Goal: Transaction & Acquisition: Purchase product/service

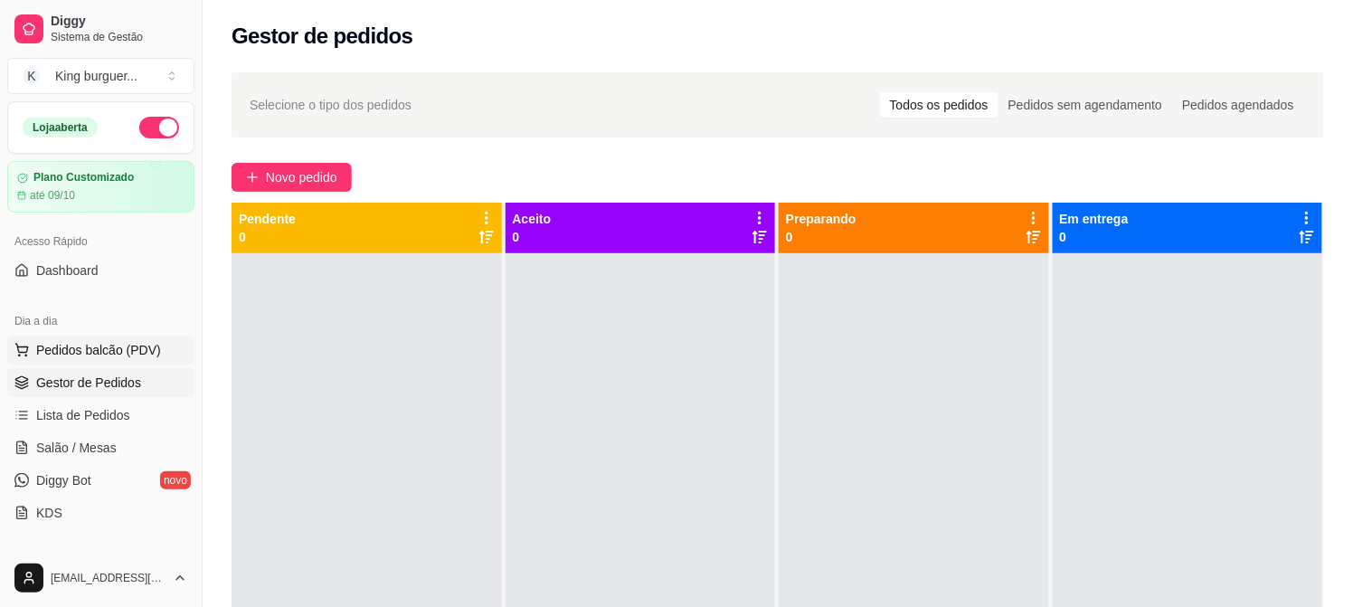
click at [112, 347] on span "Pedidos balcão (PDV)" at bounding box center [98, 350] width 125 height 18
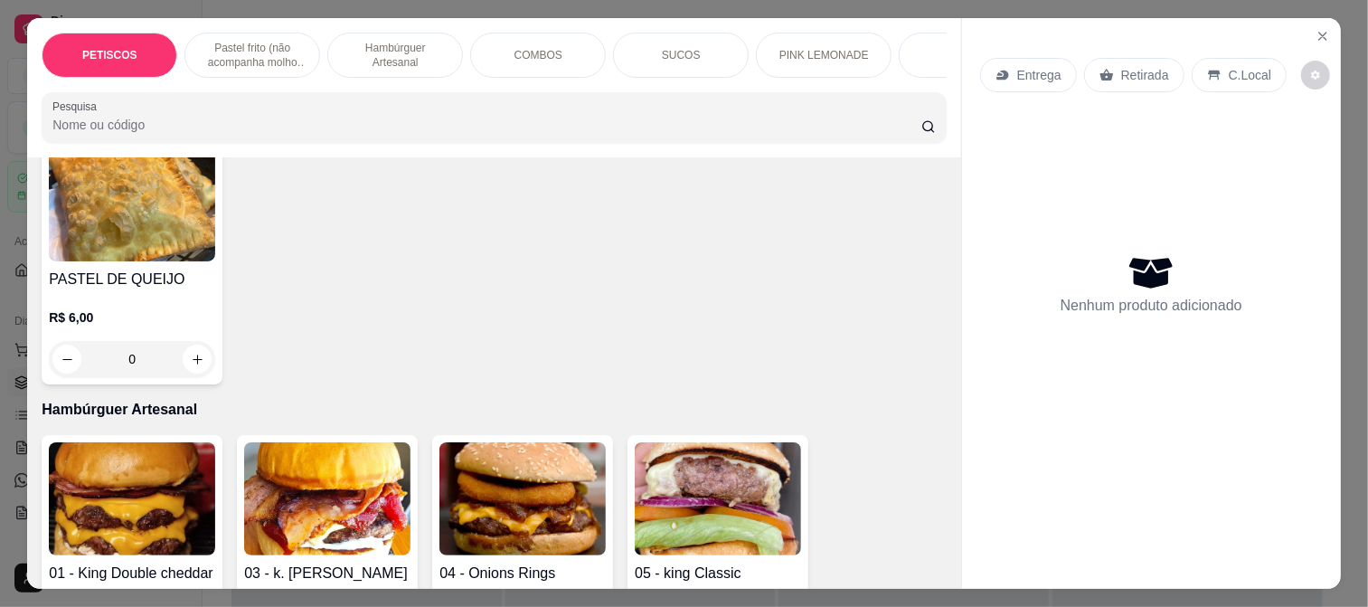
scroll to position [1205, 0]
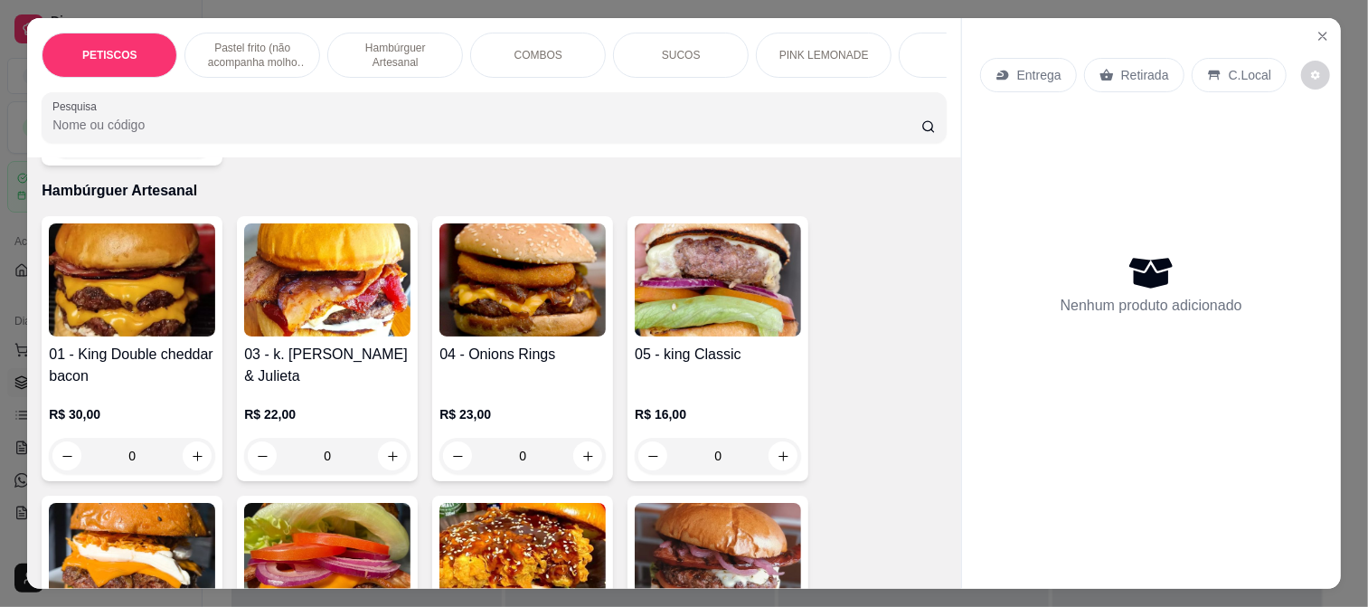
click at [344, 266] on img at bounding box center [327, 279] width 166 height 113
click at [553, 253] on img at bounding box center [522, 279] width 166 height 113
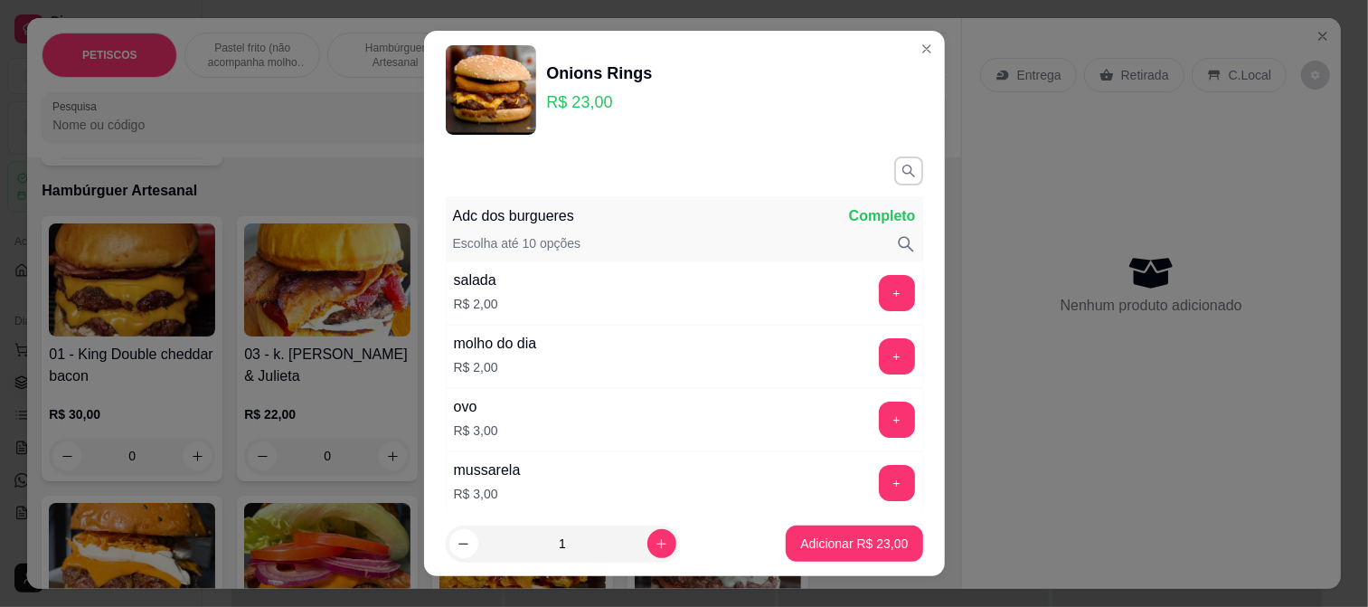
click at [485, 104] on img at bounding box center [491, 90] width 90 height 90
click at [513, 96] on img at bounding box center [491, 90] width 90 height 90
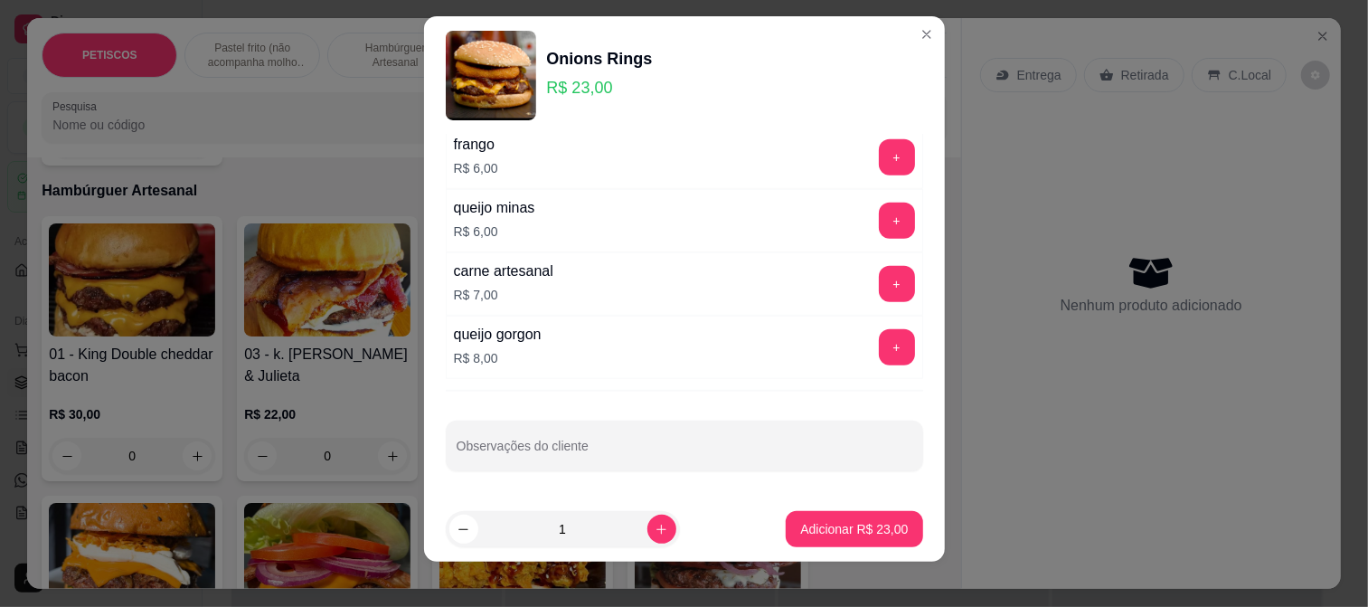
scroll to position [27, 0]
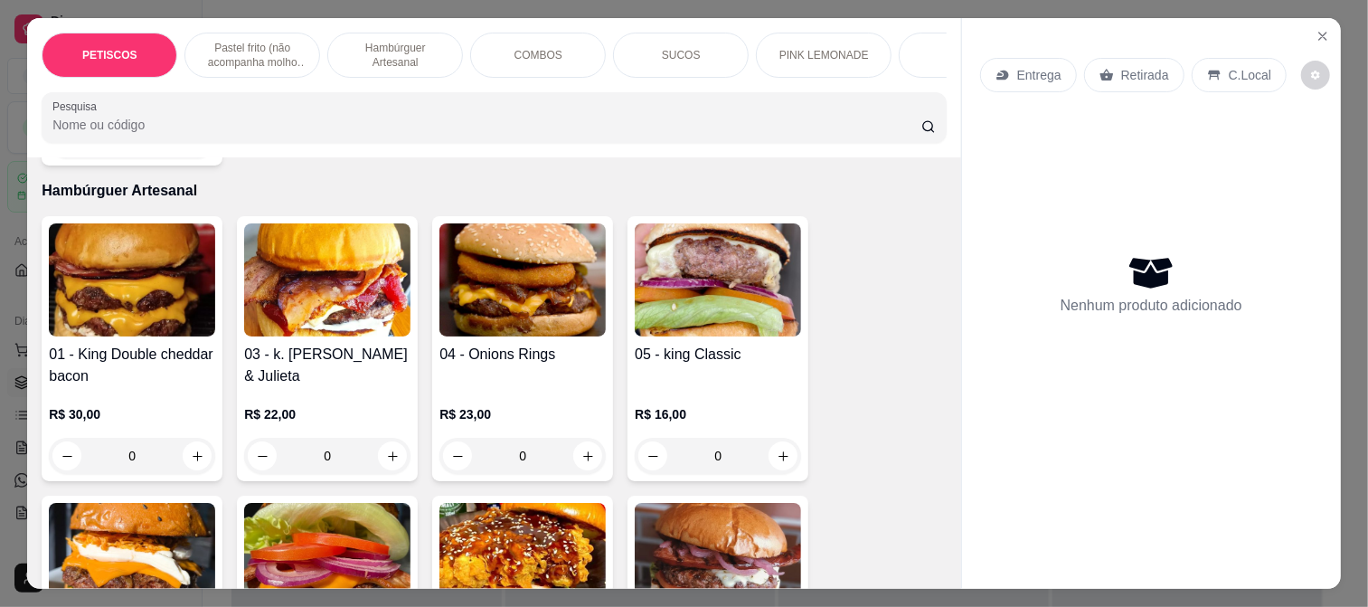
click at [515, 365] on h4 "04 - Onions Rings" at bounding box center [522, 355] width 166 height 22
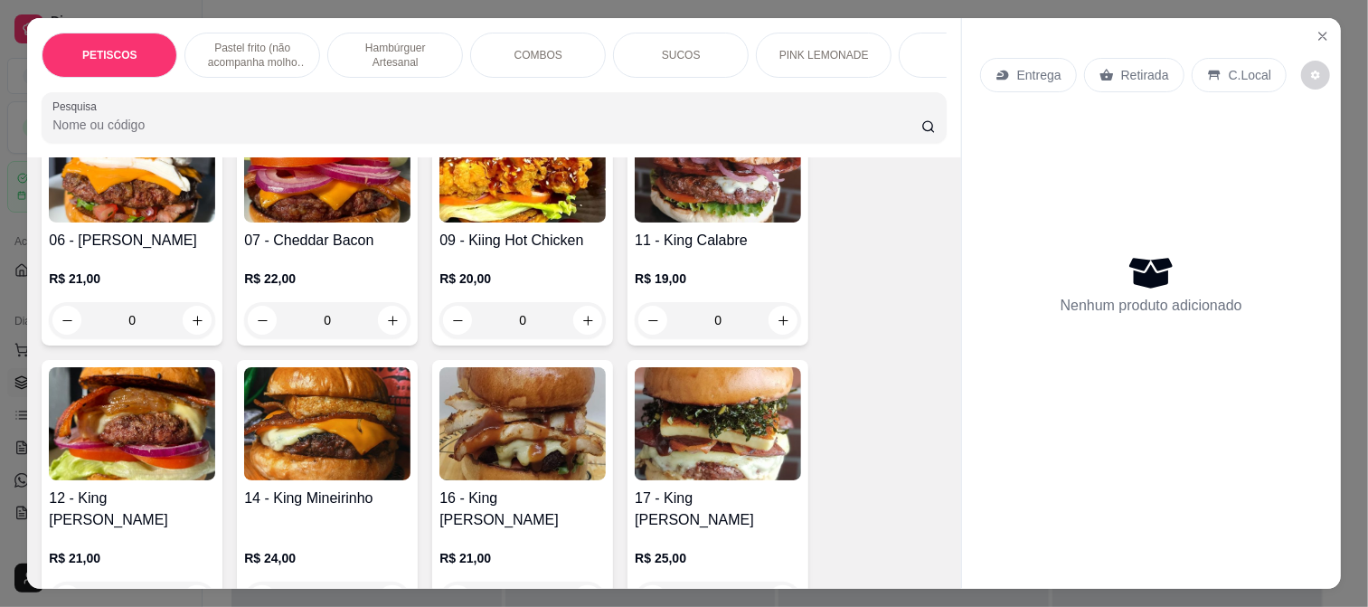
scroll to position [1607, 0]
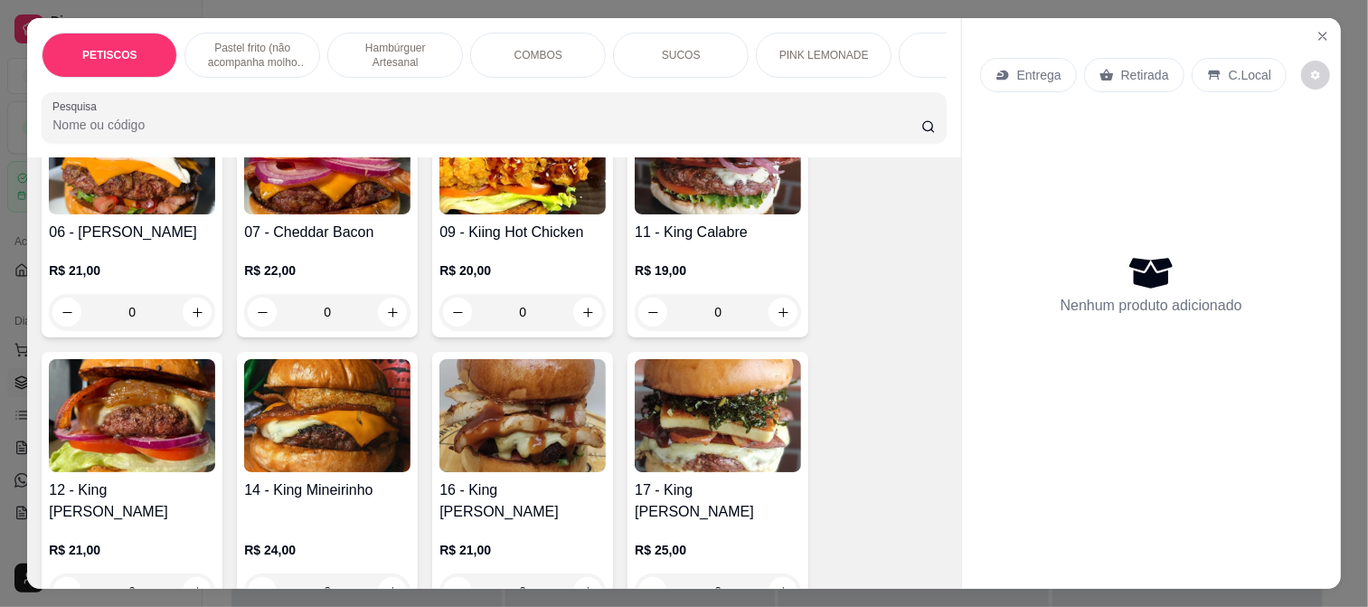
click at [161, 399] on img at bounding box center [132, 415] width 166 height 113
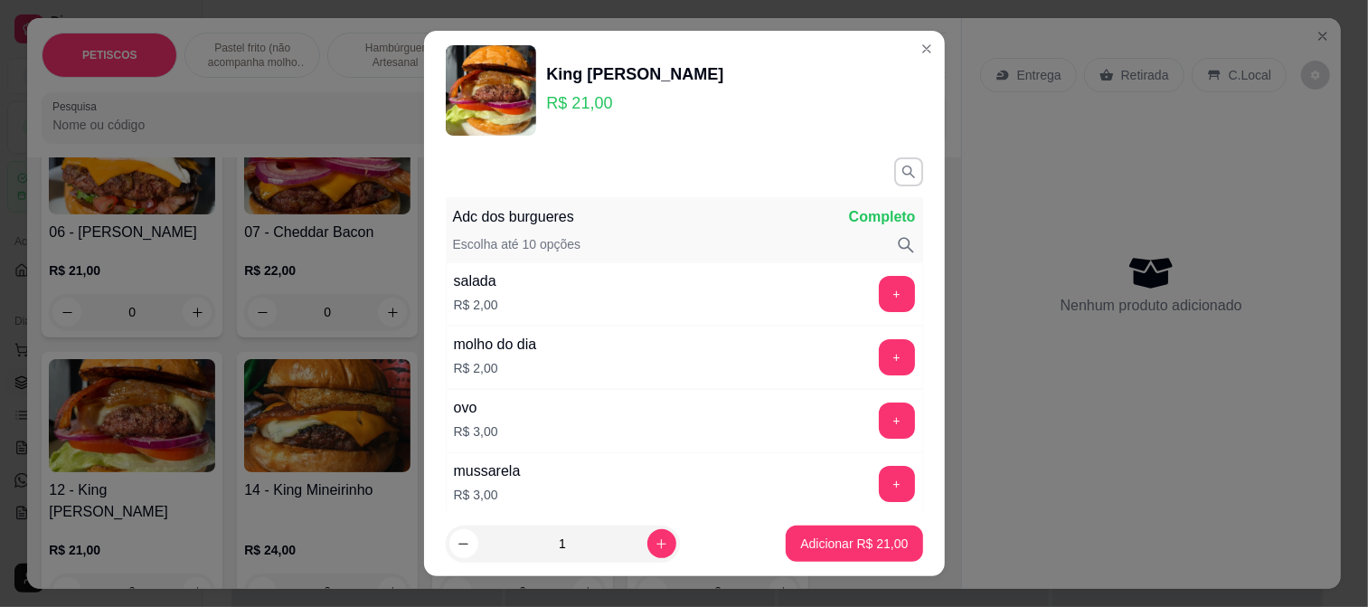
click at [464, 83] on img at bounding box center [491, 90] width 90 height 90
drag, startPoint x: 517, startPoint y: 104, endPoint x: 491, endPoint y: 87, distance: 31.3
click at [499, 89] on img at bounding box center [491, 90] width 90 height 90
click at [486, 87] on img at bounding box center [491, 90] width 90 height 90
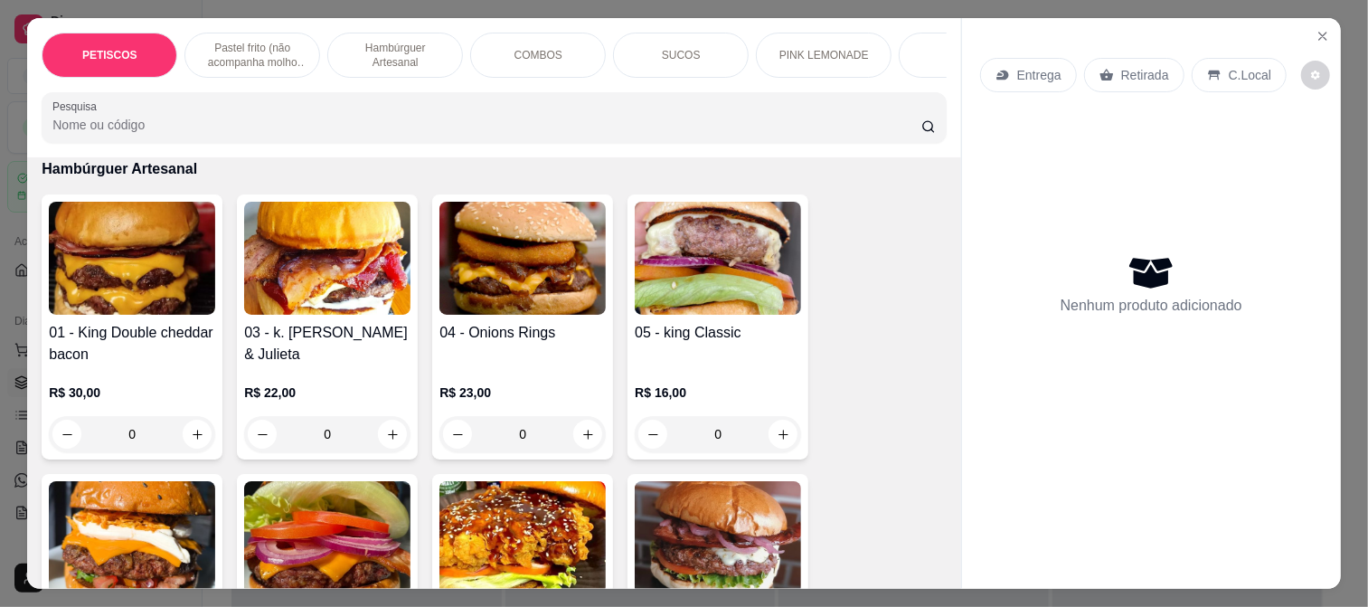
scroll to position [1205, 0]
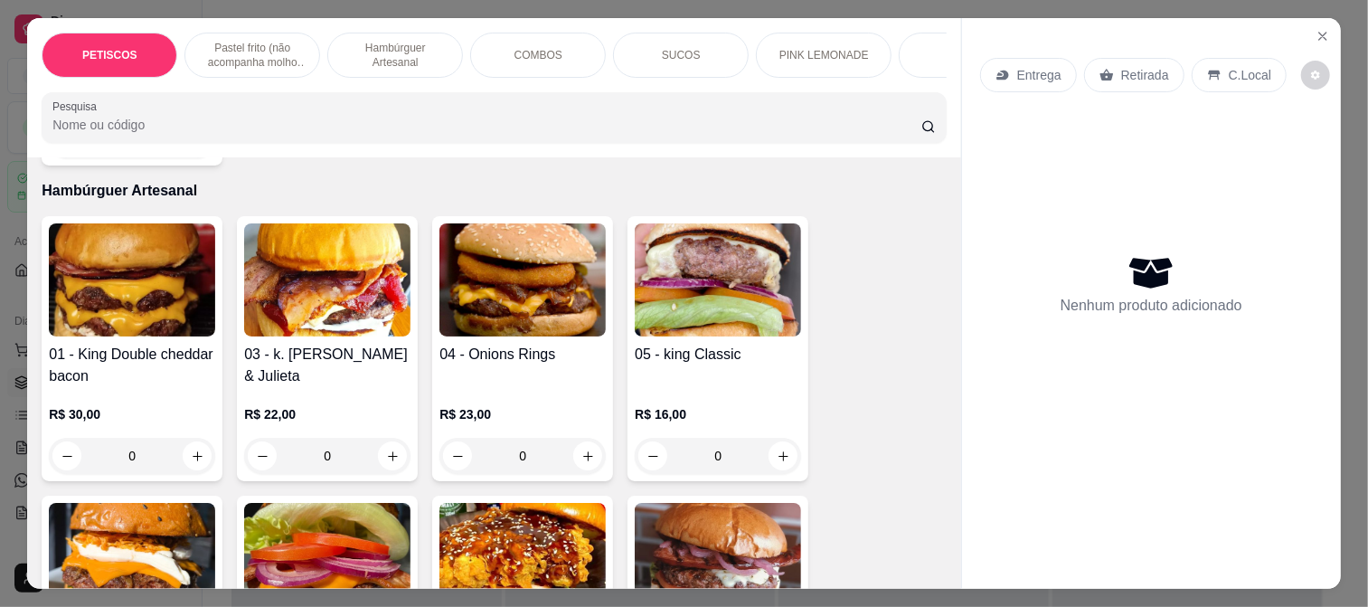
click at [699, 288] on img at bounding box center [718, 279] width 166 height 113
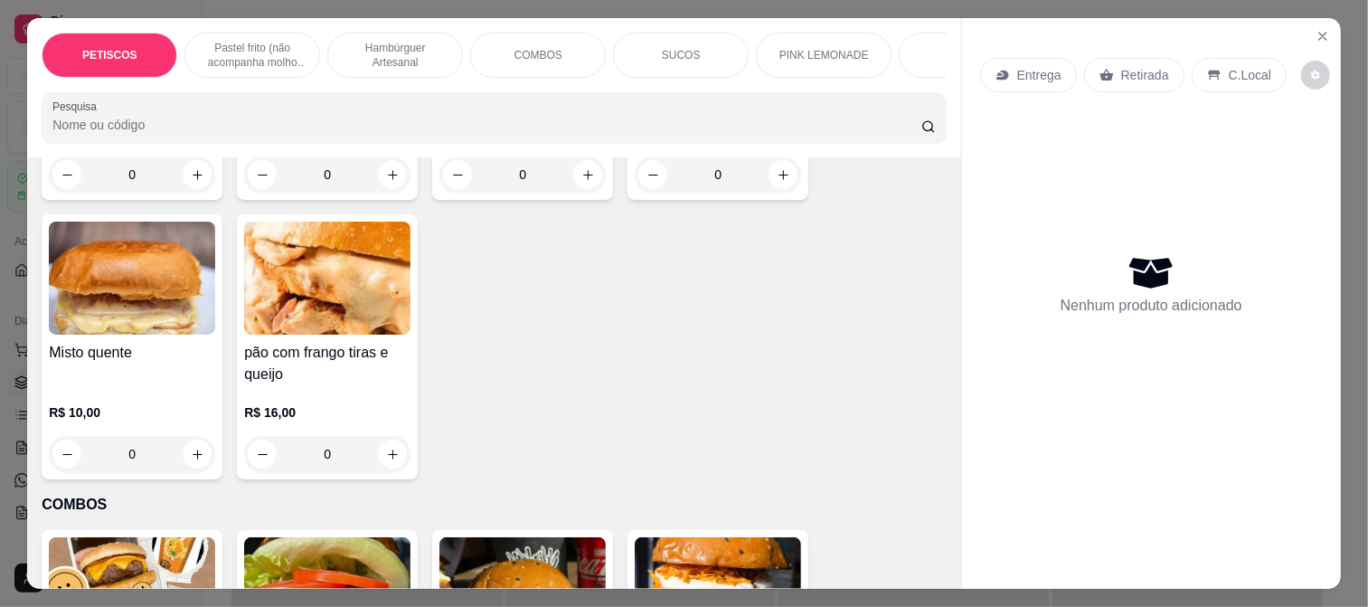
scroll to position [2009, 0]
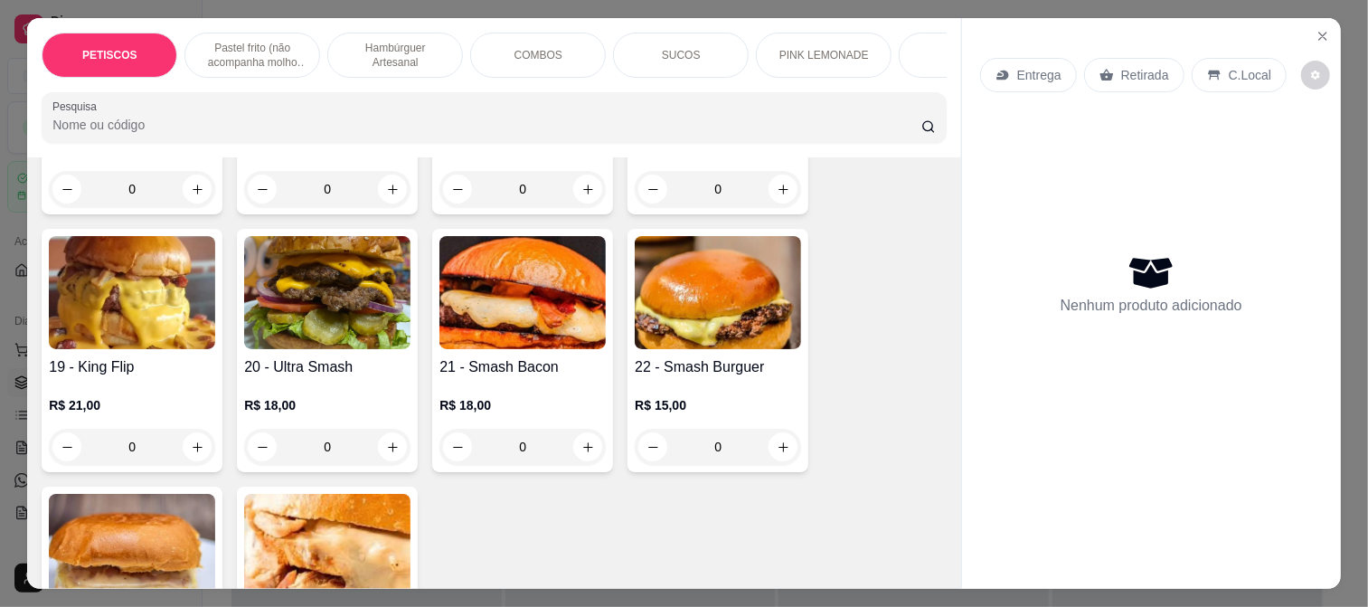
click at [328, 275] on img at bounding box center [327, 292] width 166 height 113
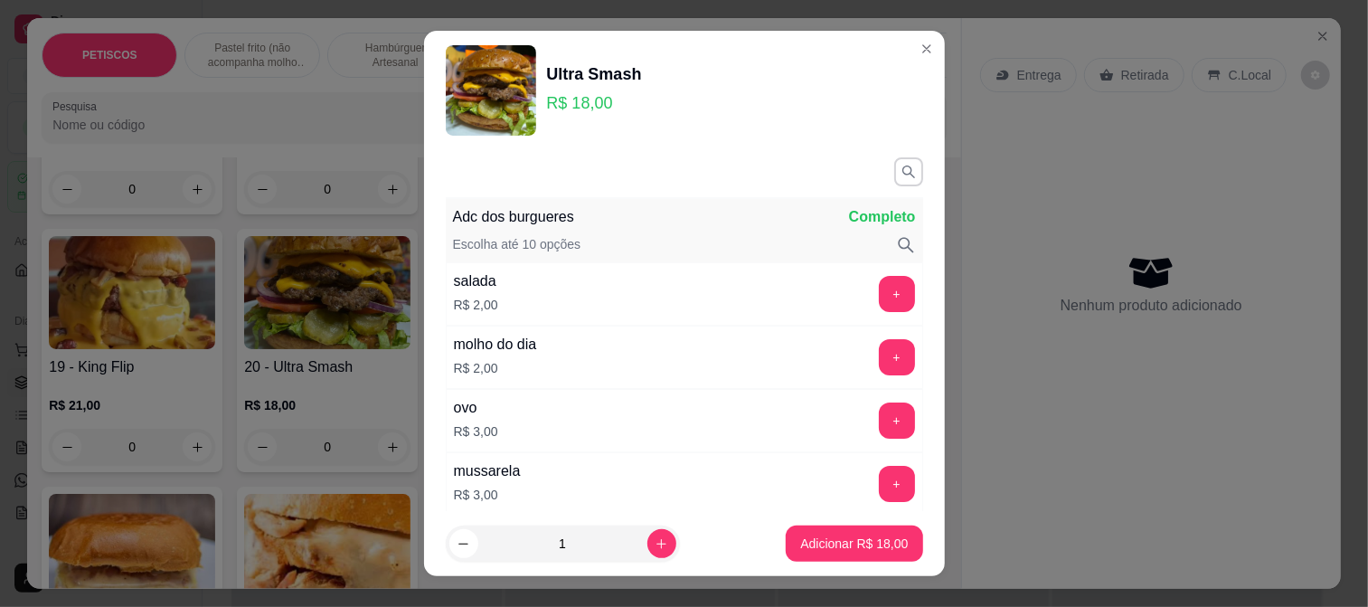
click at [495, 97] on img at bounding box center [491, 90] width 90 height 90
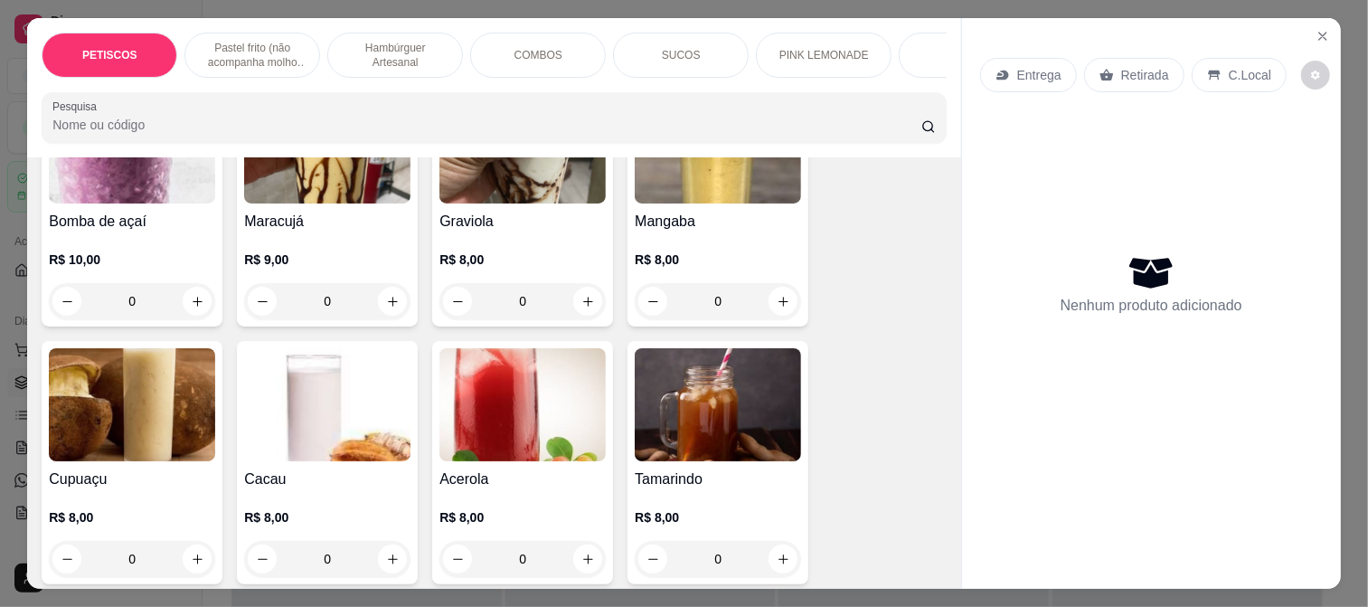
scroll to position [3331, 0]
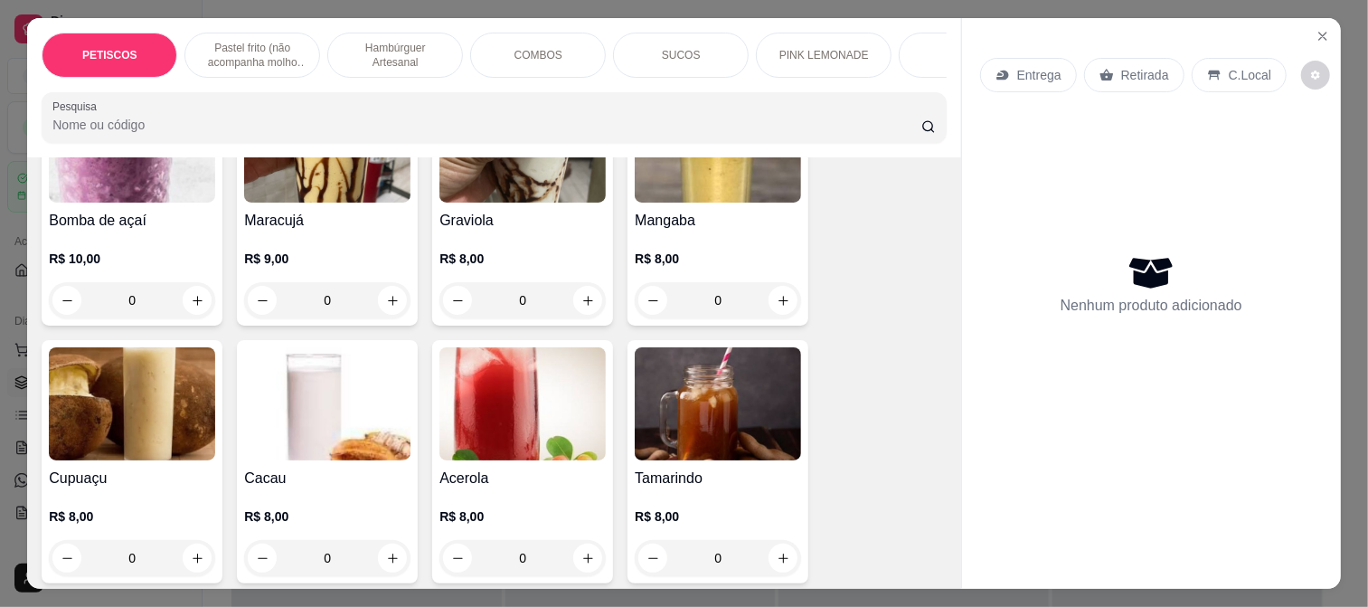
click at [749, 166] on img at bounding box center [718, 146] width 166 height 113
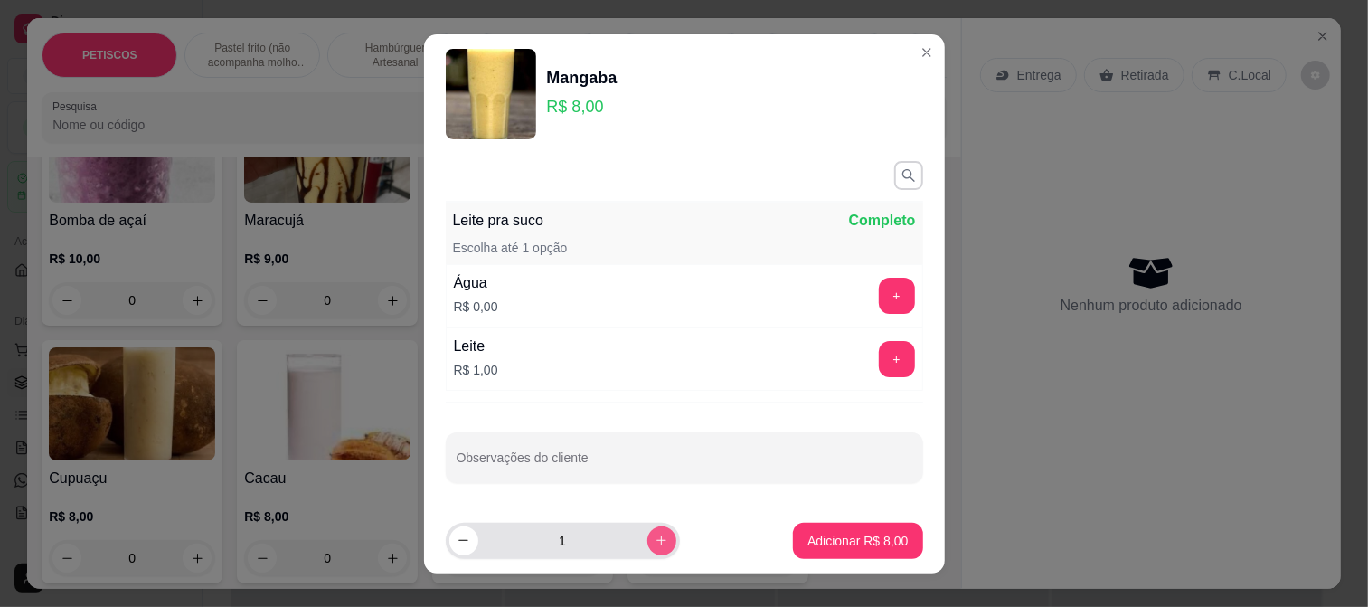
click at [655, 546] on icon "increase-product-quantity" at bounding box center [662, 540] width 14 height 14
type input "2"
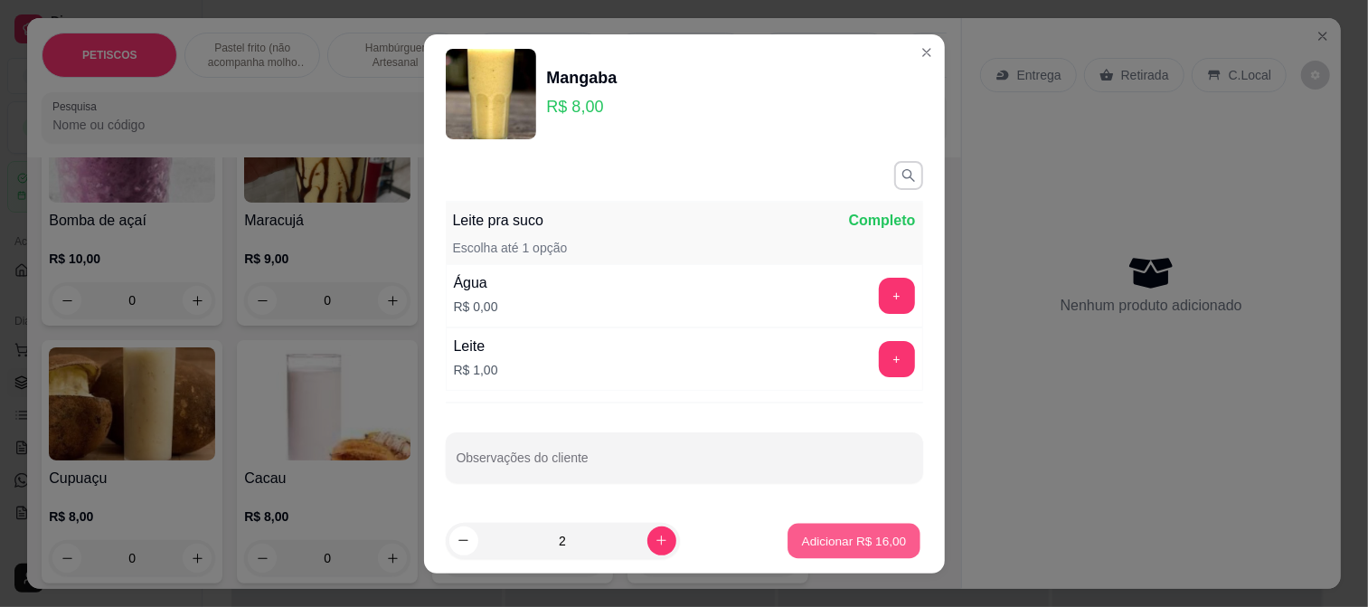
click at [827, 538] on p "Adicionar R$ 16,00" at bounding box center [854, 540] width 105 height 17
type input "2"
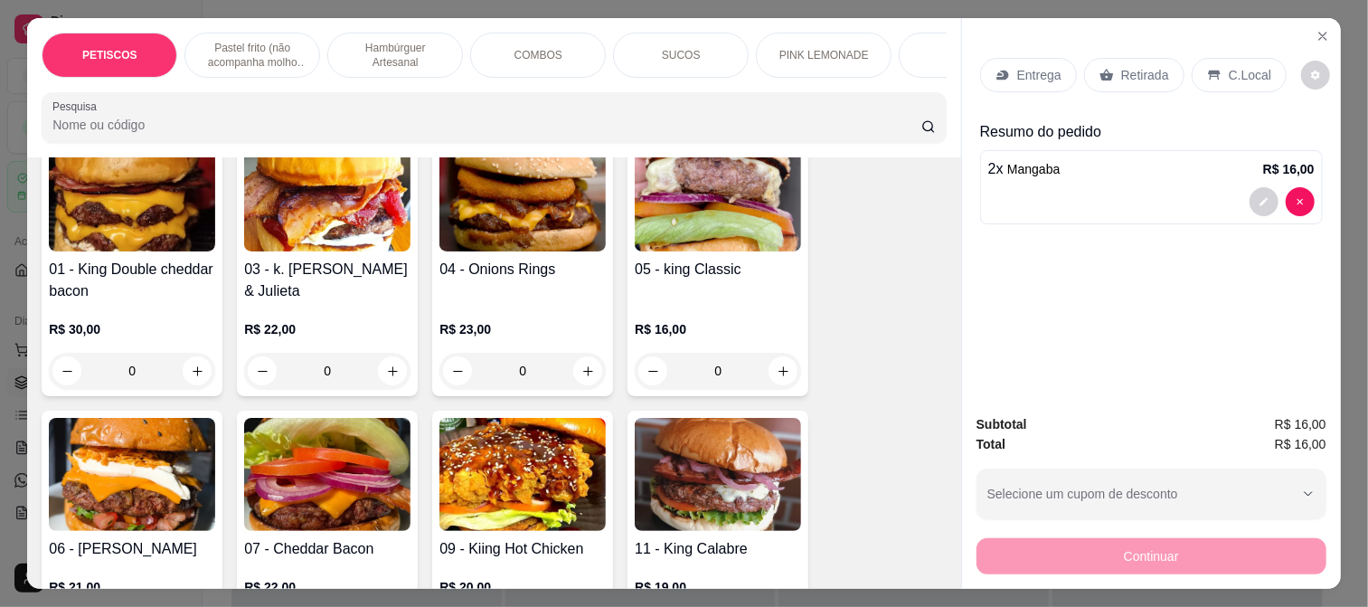
scroll to position [1422, 0]
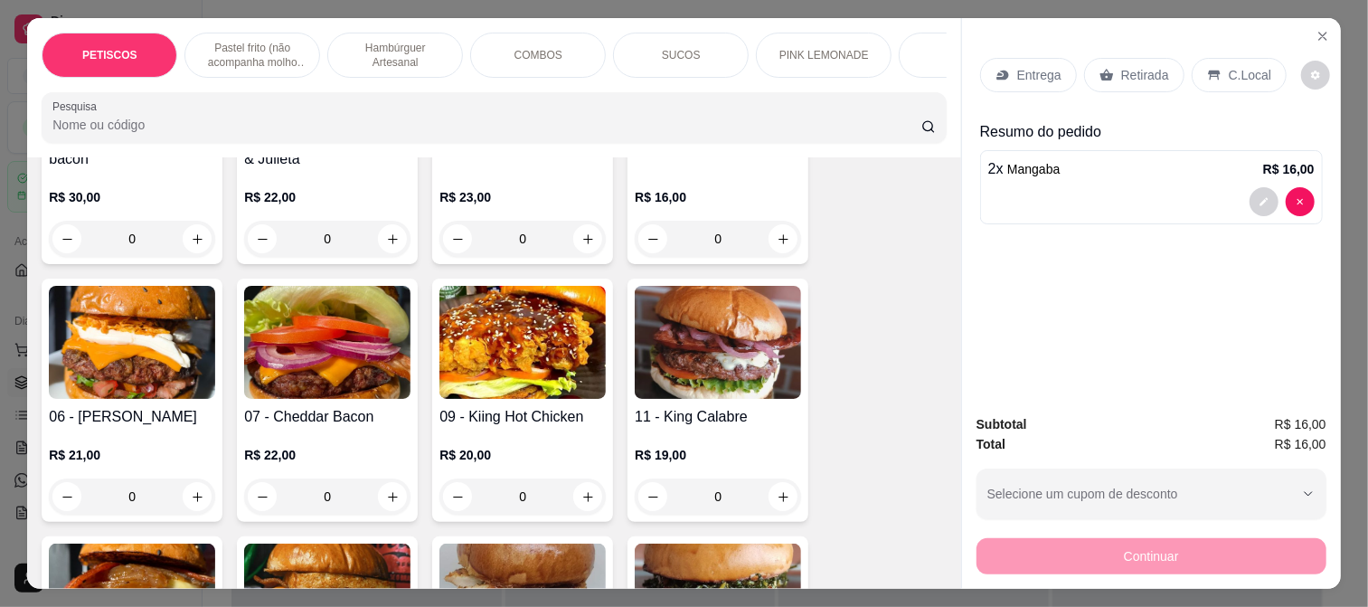
click at [344, 371] on img at bounding box center [327, 342] width 166 height 113
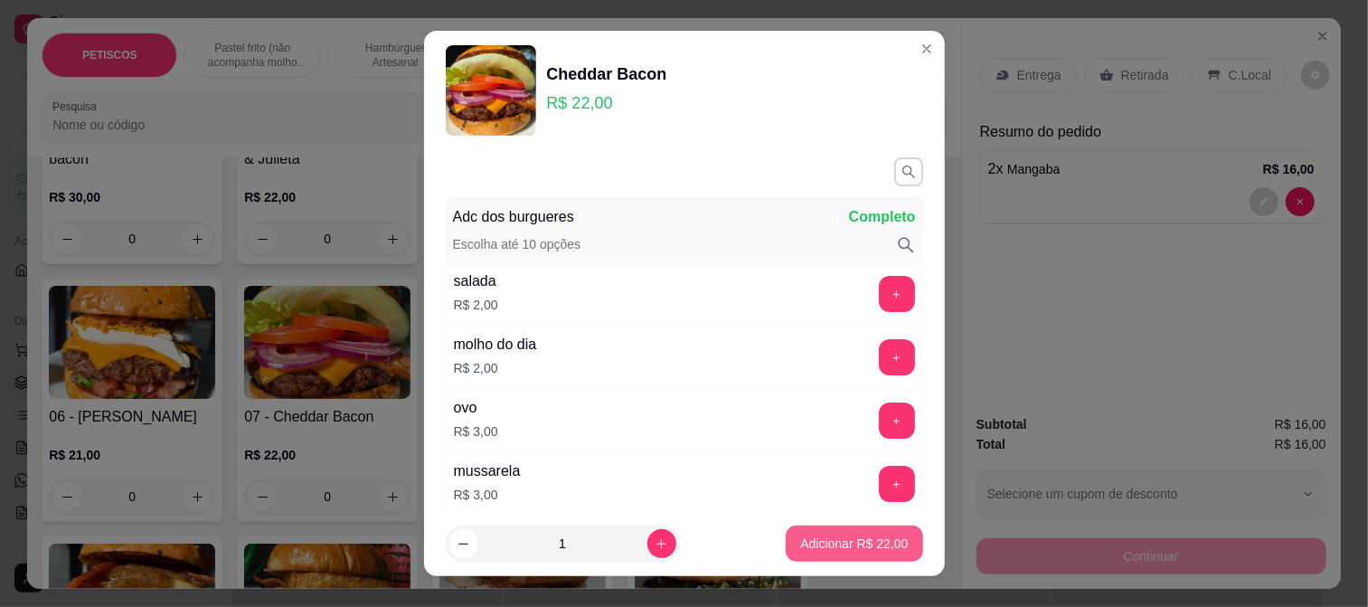
click at [800, 535] on p "Adicionar R$ 22,00" at bounding box center [854, 543] width 108 height 18
type input "1"
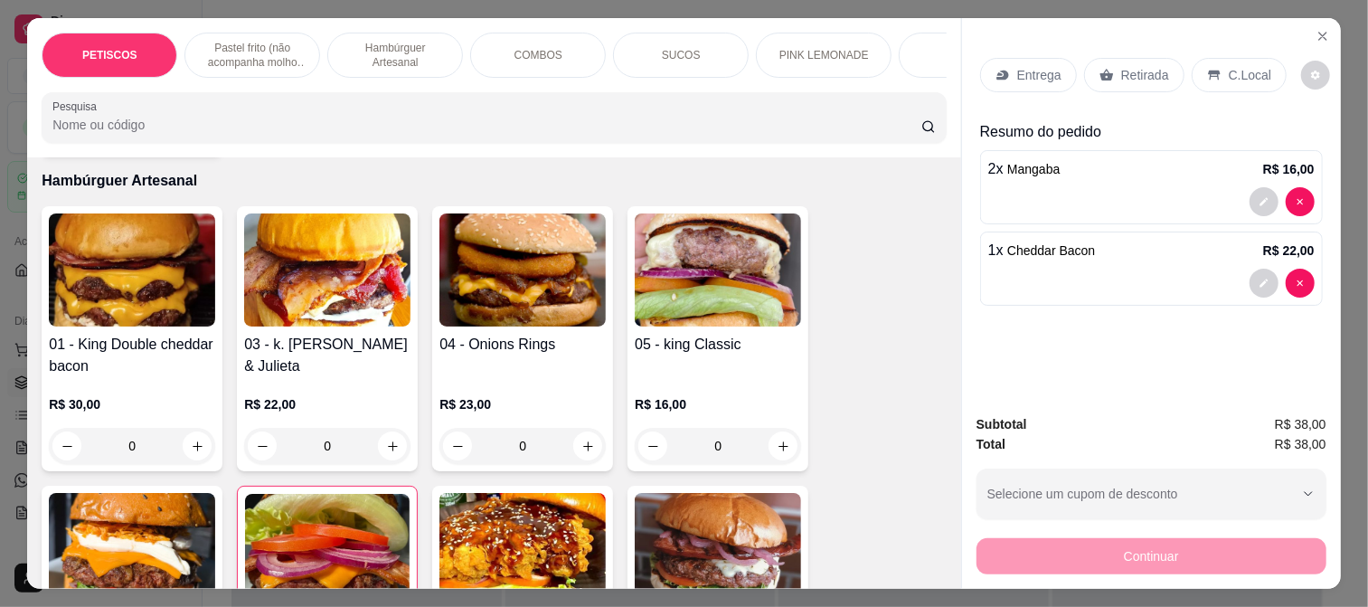
scroll to position [1222, 0]
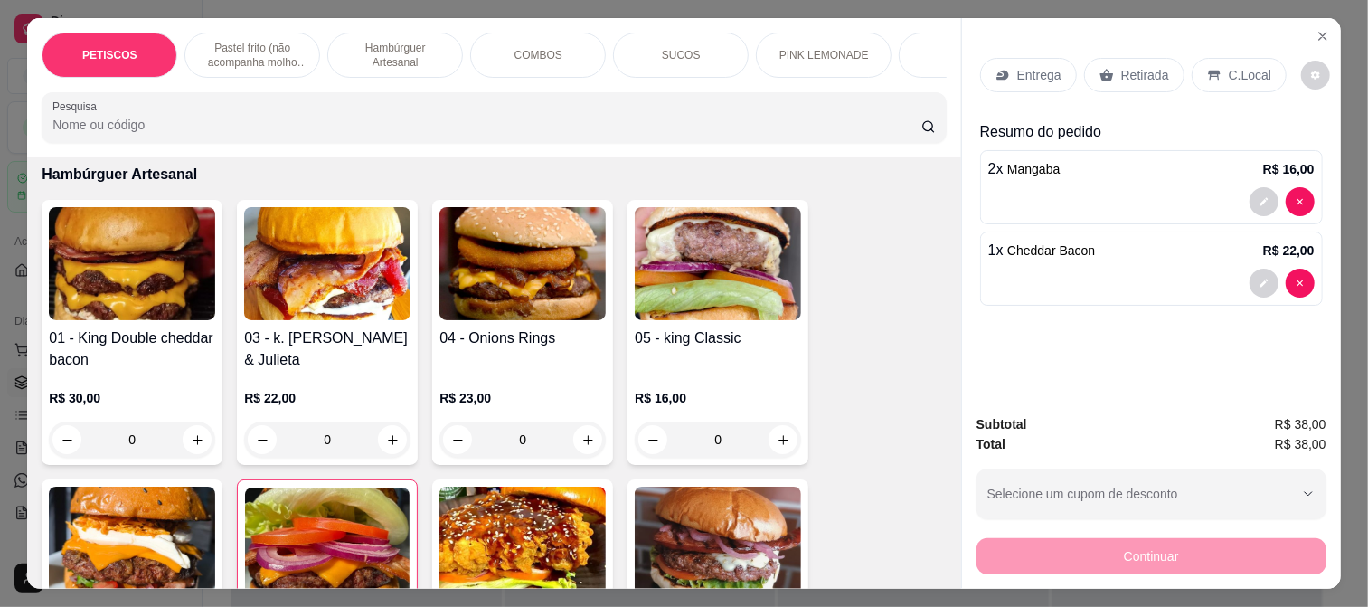
click at [722, 287] on img at bounding box center [718, 263] width 166 height 113
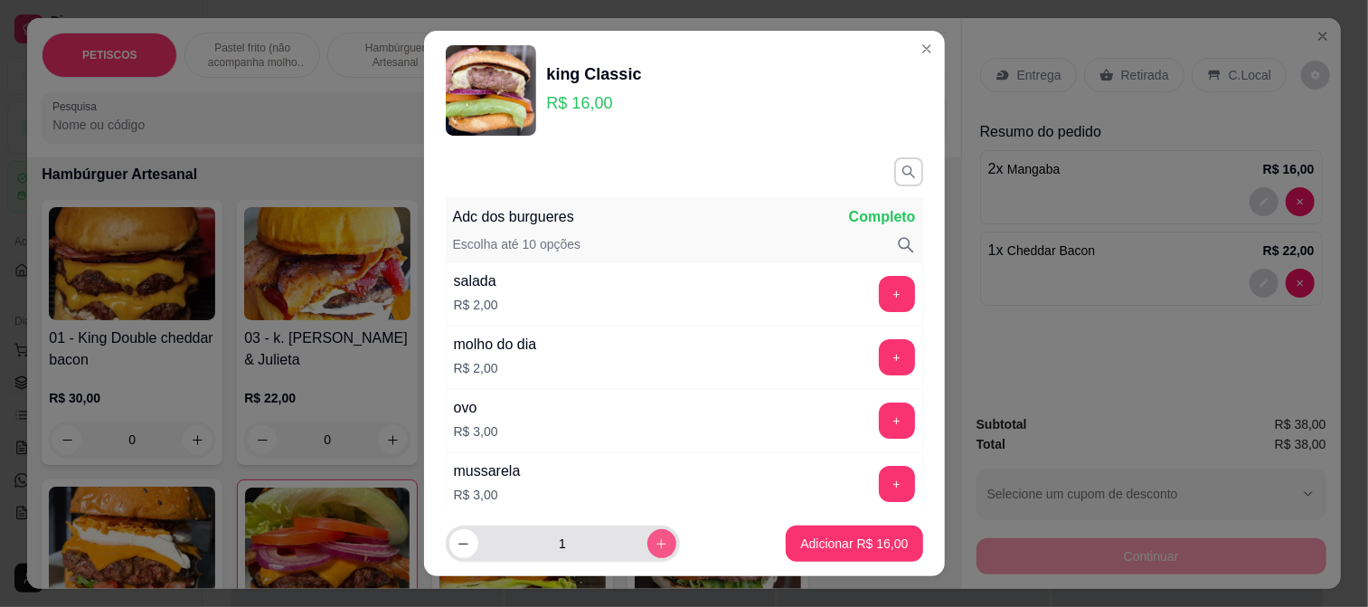
click at [655, 540] on icon "increase-product-quantity" at bounding box center [662, 544] width 14 height 14
type input "2"
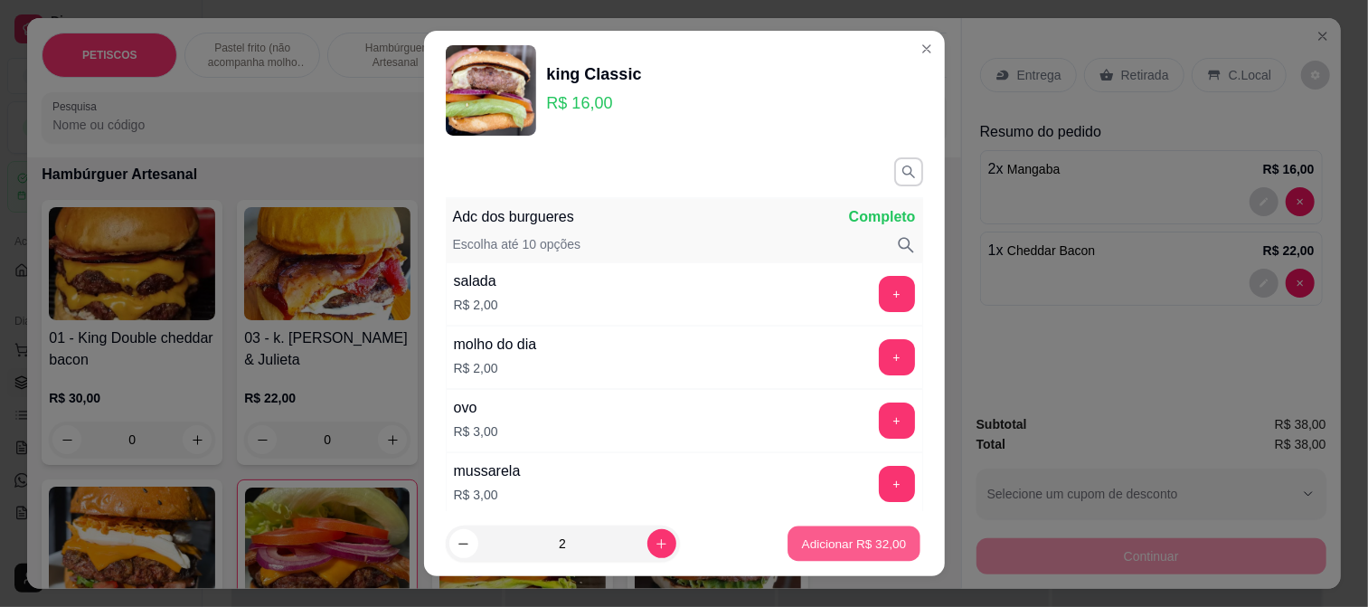
click at [802, 542] on p "Adicionar R$ 32,00" at bounding box center [854, 543] width 105 height 17
type input "2"
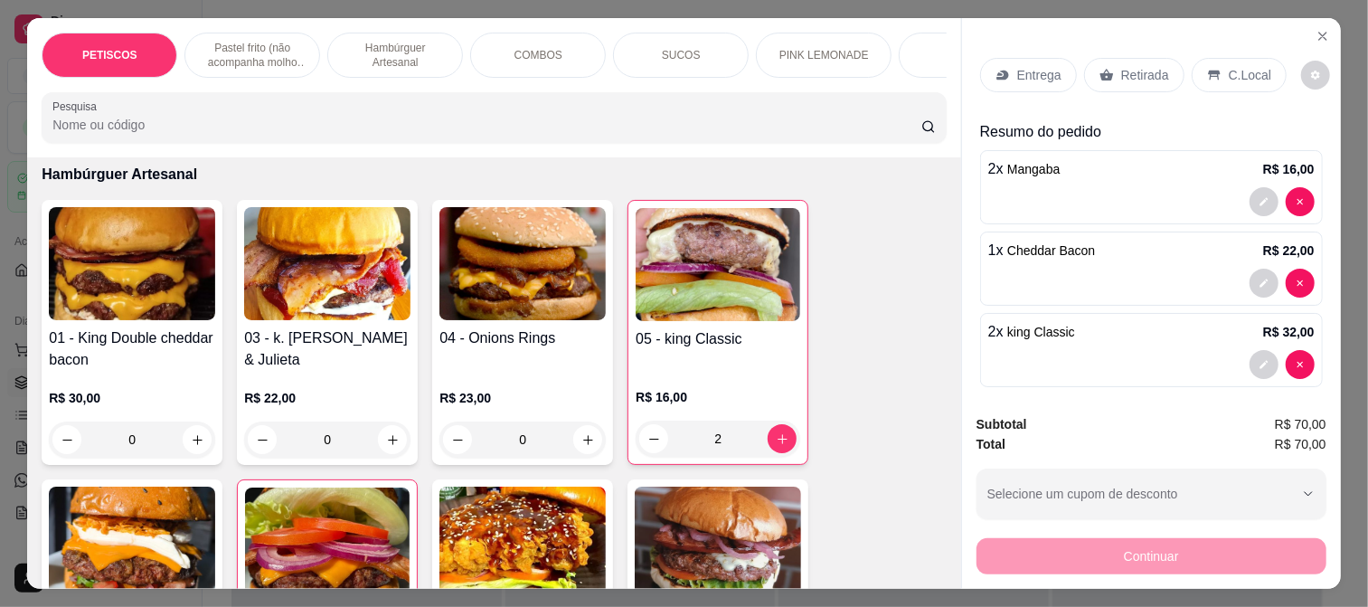
click at [1032, 66] on p "Entrega" at bounding box center [1039, 75] width 44 height 18
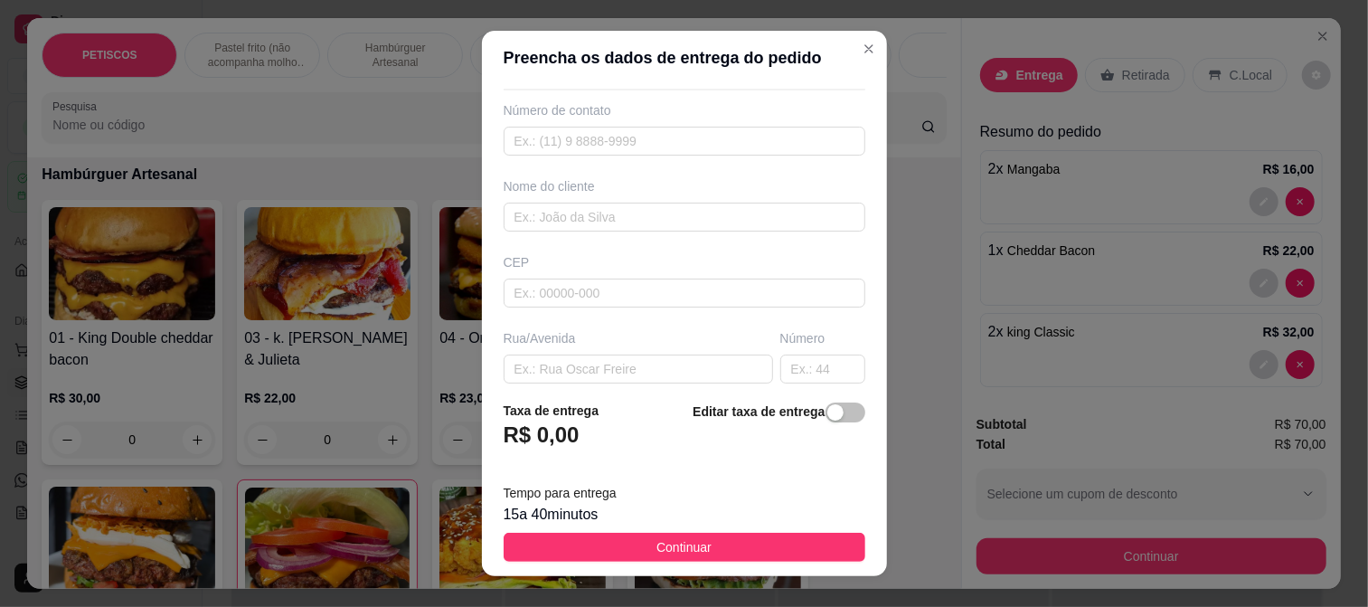
scroll to position [100, 0]
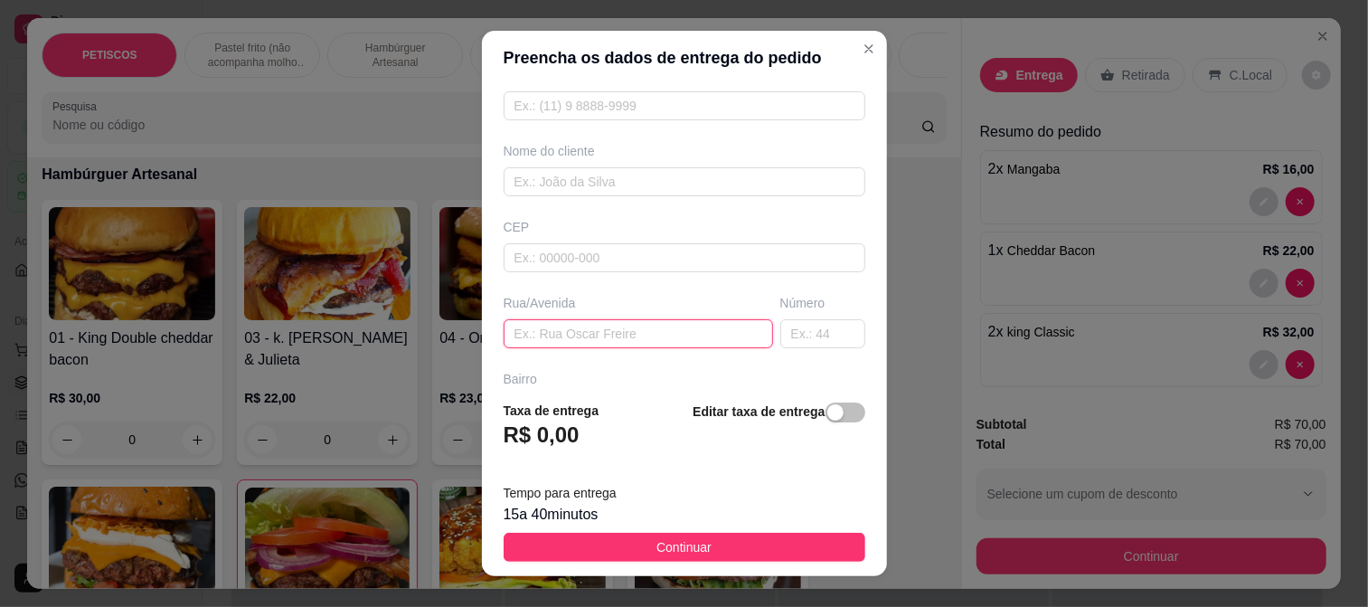
click at [541, 335] on input "text" at bounding box center [638, 333] width 269 height 29
paste input "Rua [PERSON_NAME] 358 Em frente a uma casa de andar com cerâmica preto e branco."
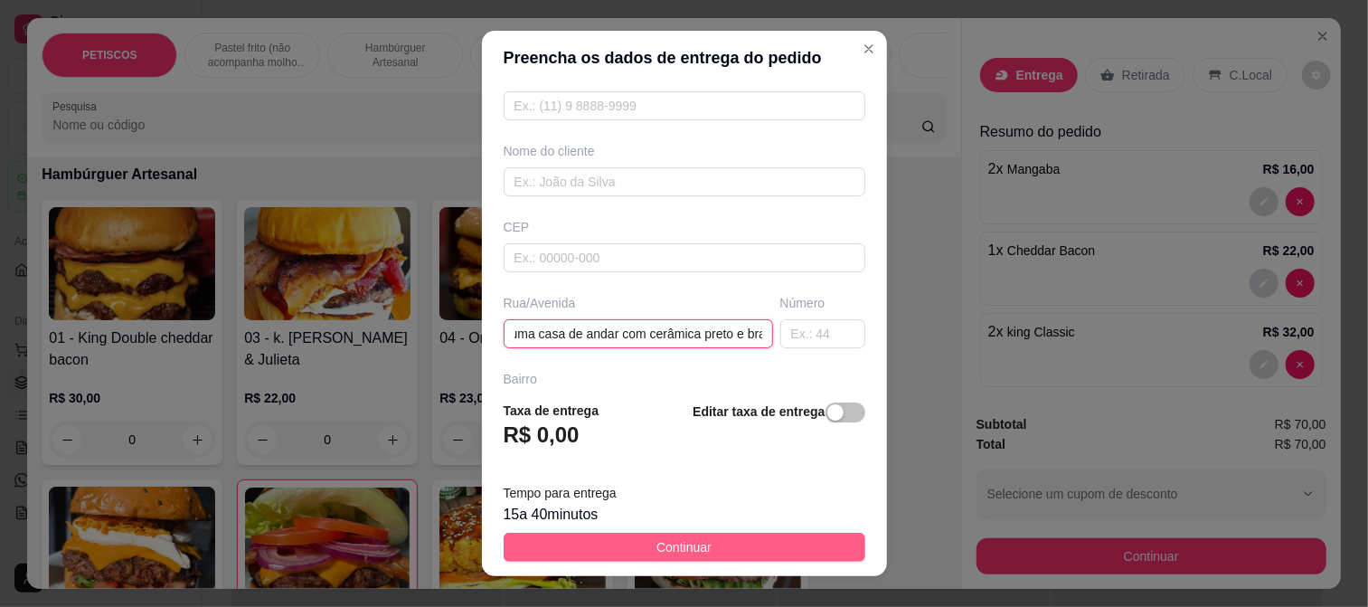
type input "Rua [PERSON_NAME] 358 Em frente a uma casa de andar com cerâmica preto e branco."
click at [717, 544] on button "Continuar" at bounding box center [685, 547] width 362 height 29
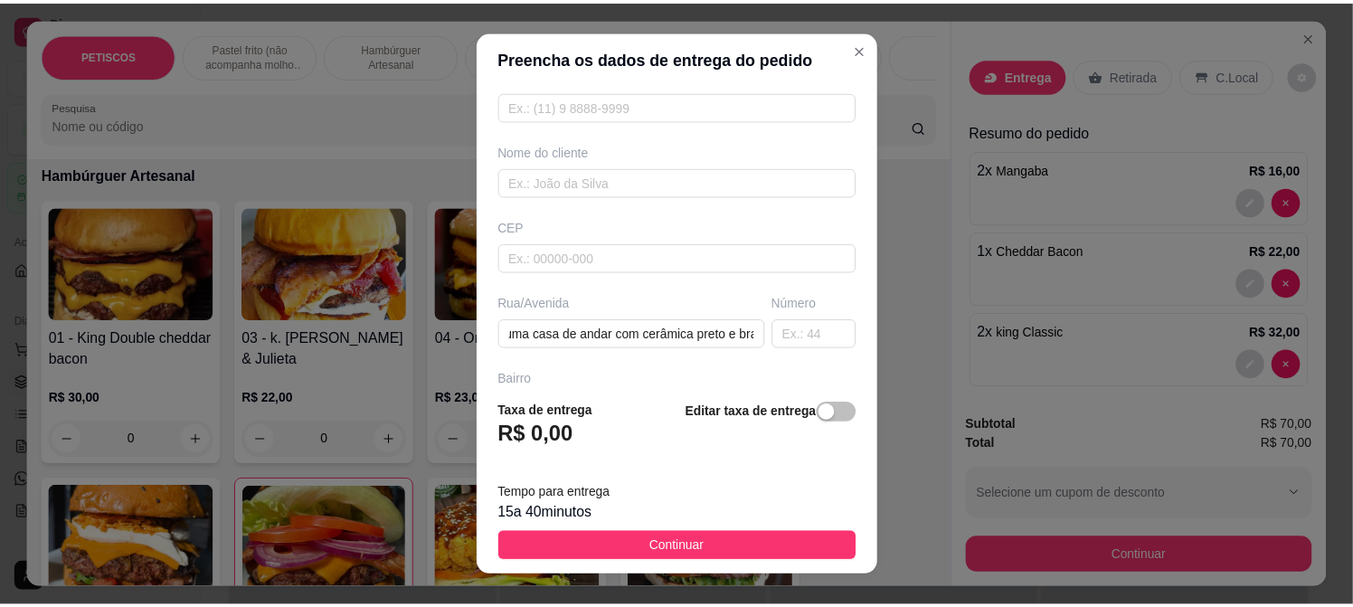
scroll to position [0, 0]
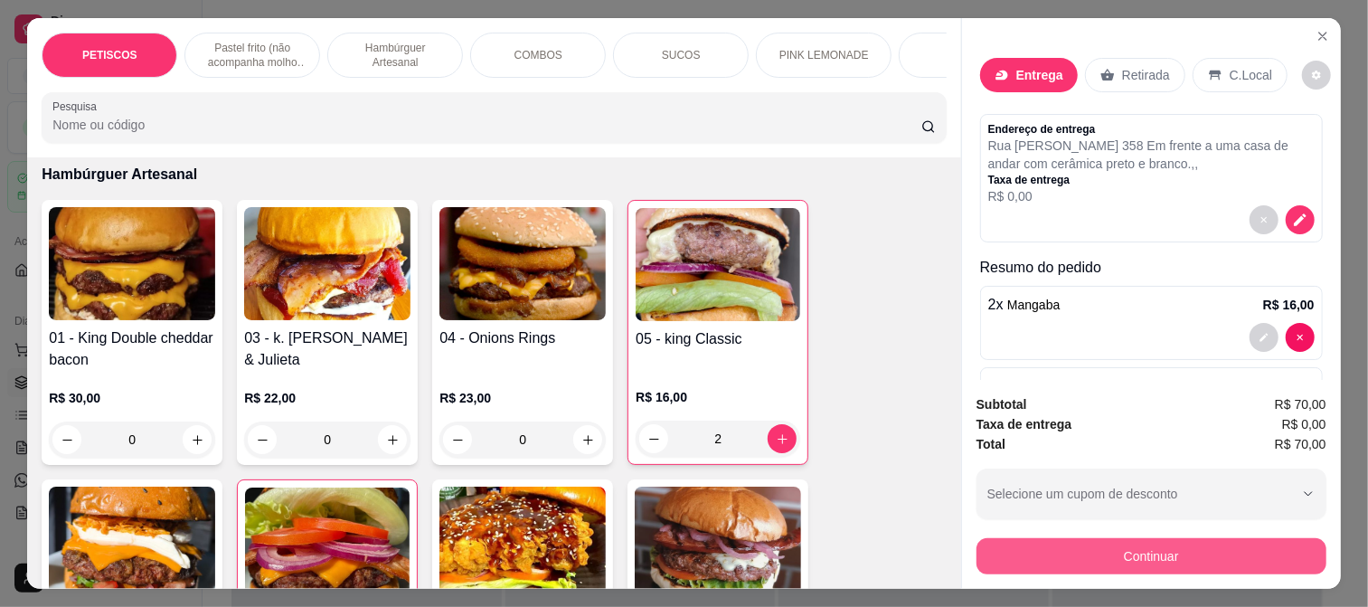
click at [1025, 557] on button "Continuar" at bounding box center [1151, 556] width 350 height 36
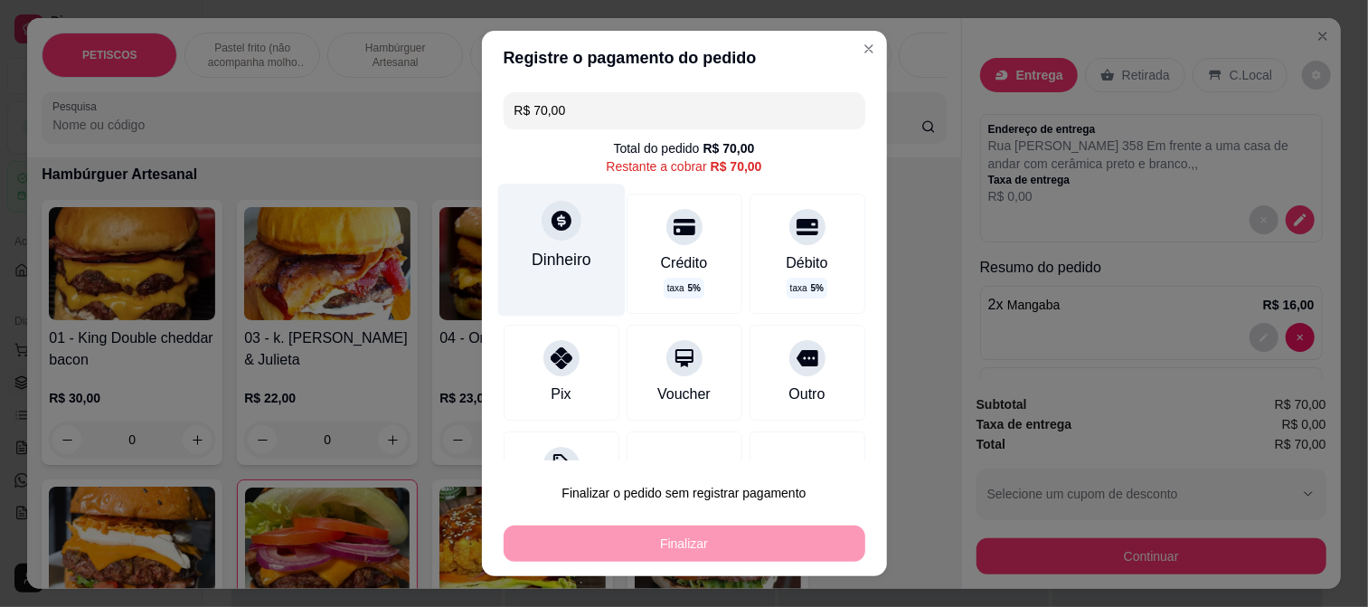
click at [553, 213] on icon at bounding box center [562, 221] width 20 height 20
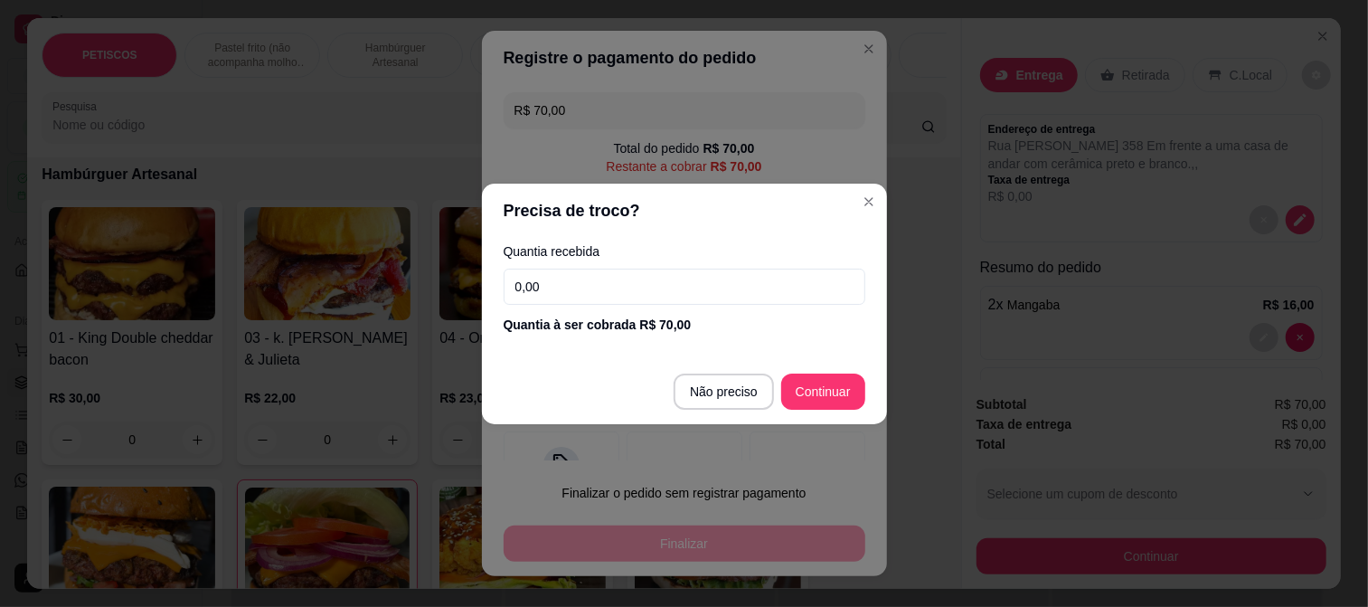
drag, startPoint x: 558, startPoint y: 283, endPoint x: 346, endPoint y: 269, distance: 212.0
click at [346, 269] on div "Precisa de troco? Quantia recebida 0,00 Quantia à ser cobrada R$ 70,00 Não prec…" at bounding box center [684, 303] width 1368 height 607
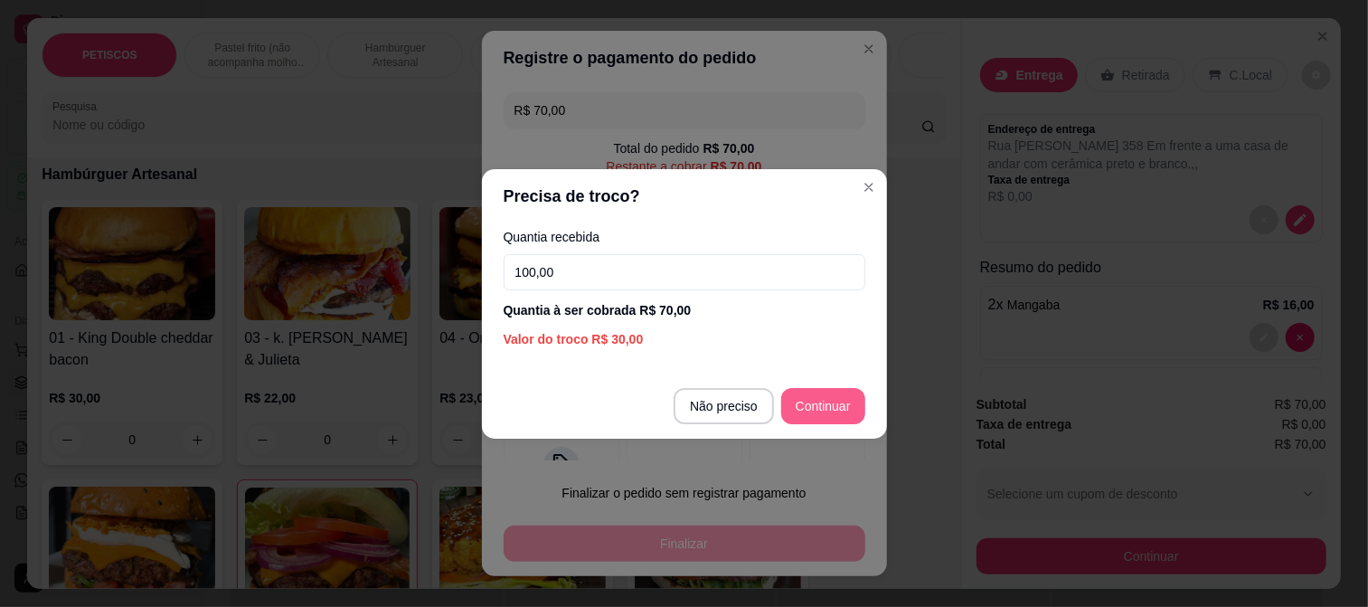
type input "100,00"
type input "R$ 0,00"
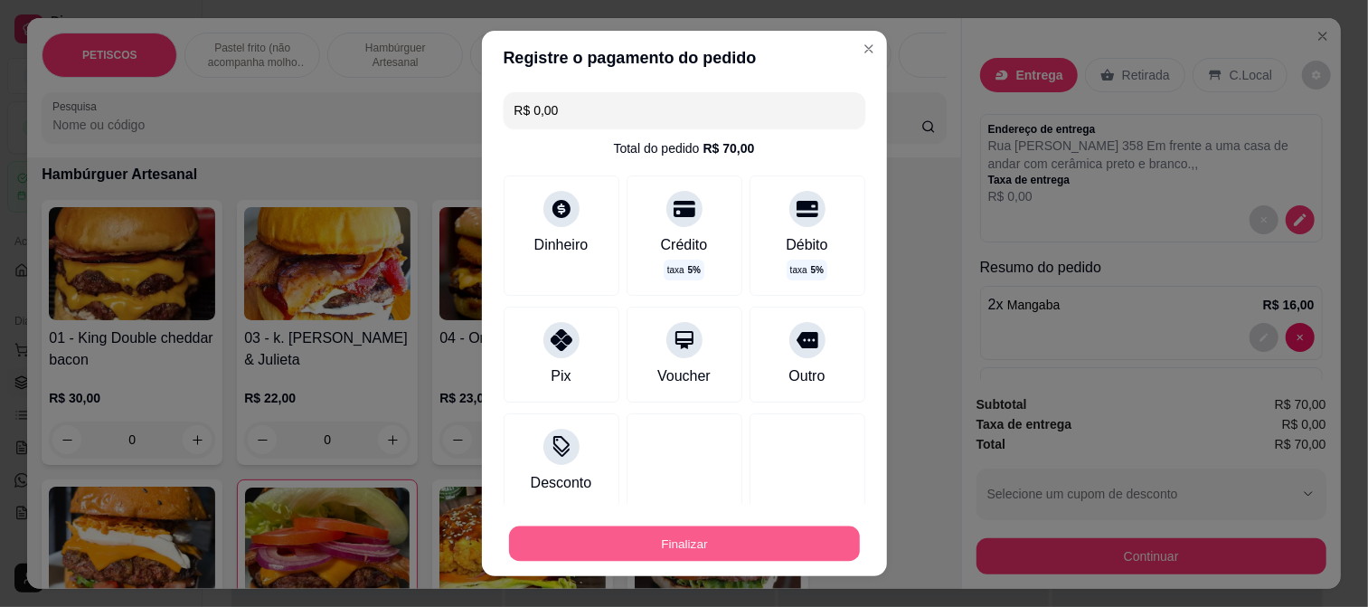
click at [722, 536] on button "Finalizar" at bounding box center [684, 543] width 351 height 35
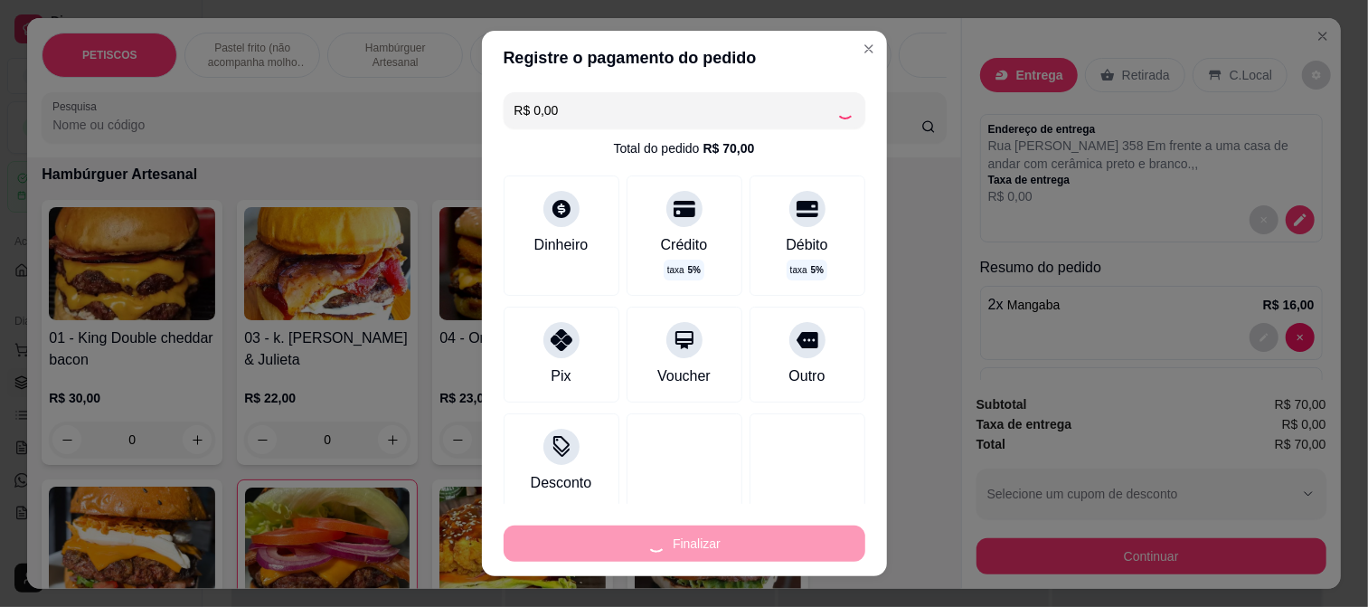
type input "0"
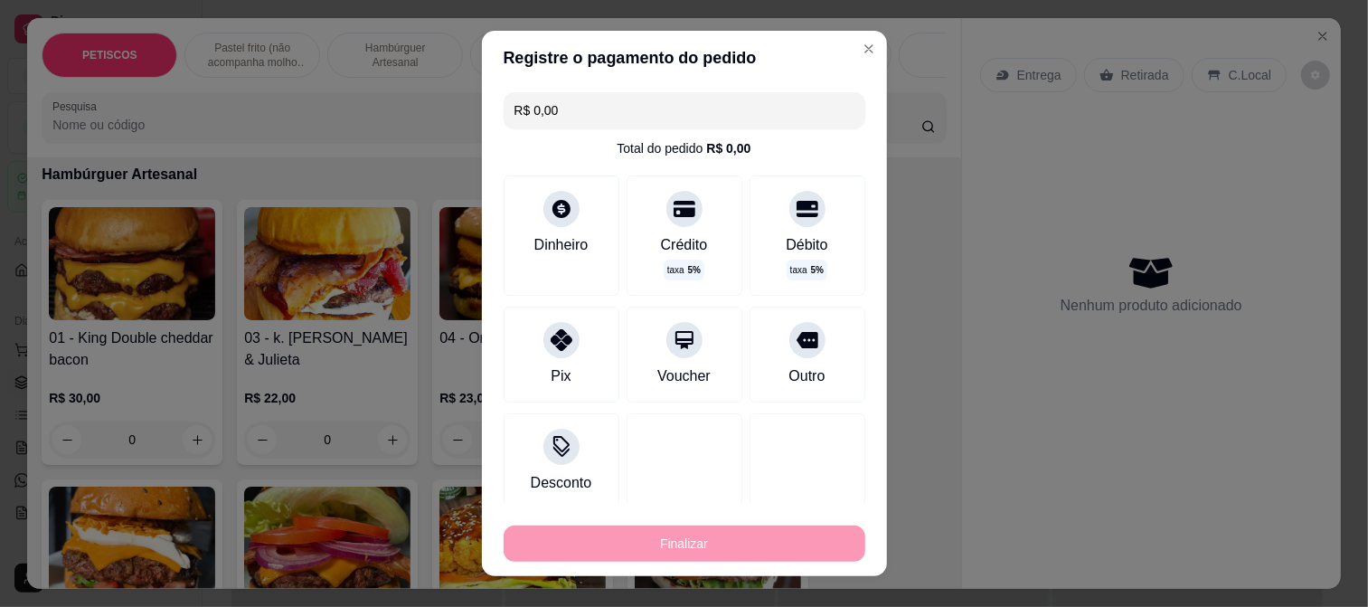
type input "-R$ 70,00"
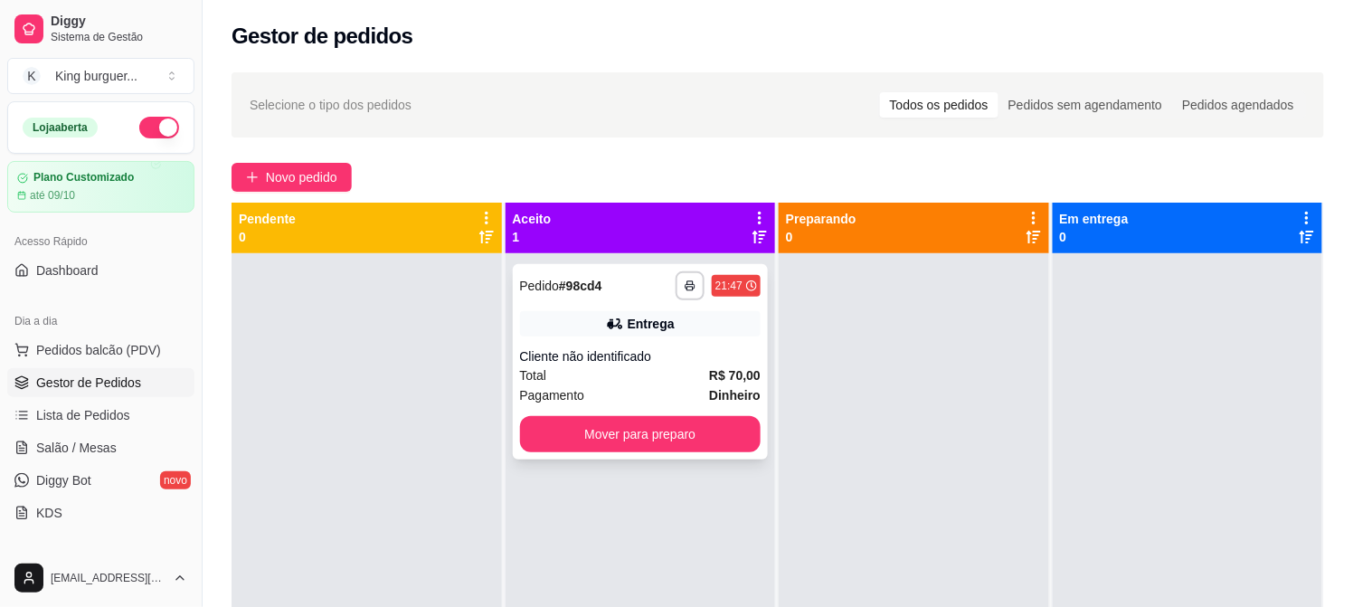
click at [664, 363] on div "Cliente não identificado" at bounding box center [640, 356] width 241 height 18
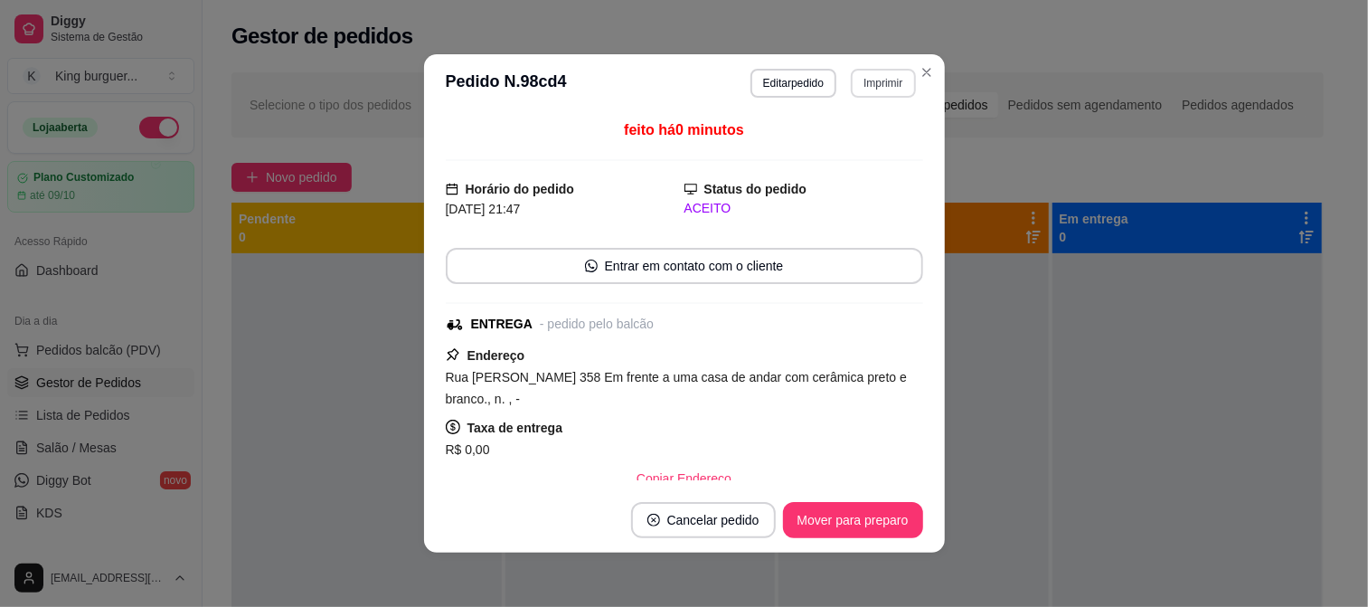
click at [875, 85] on button "Imprimir" at bounding box center [883, 83] width 64 height 29
click at [873, 147] on button "IMPRESSORA" at bounding box center [843, 147] width 131 height 29
